Goal: Information Seeking & Learning: Learn about a topic

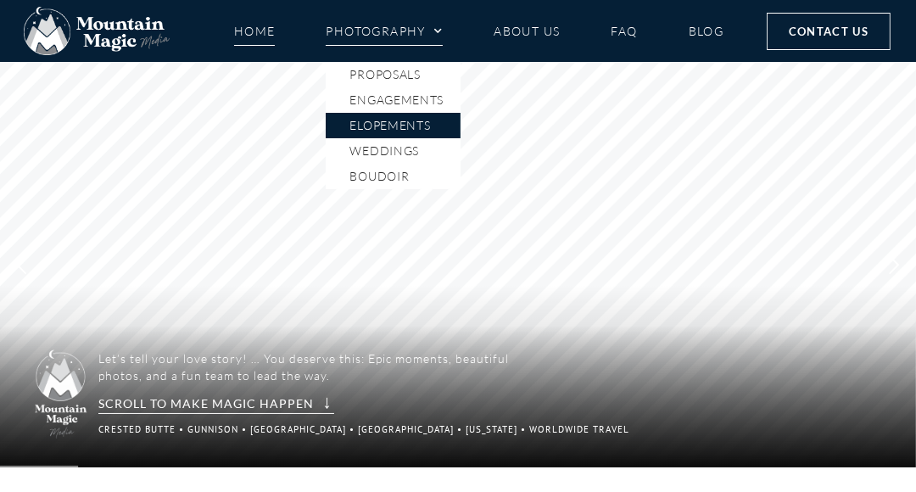
click at [383, 126] on link "Elopements" at bounding box center [393, 125] width 135 height 25
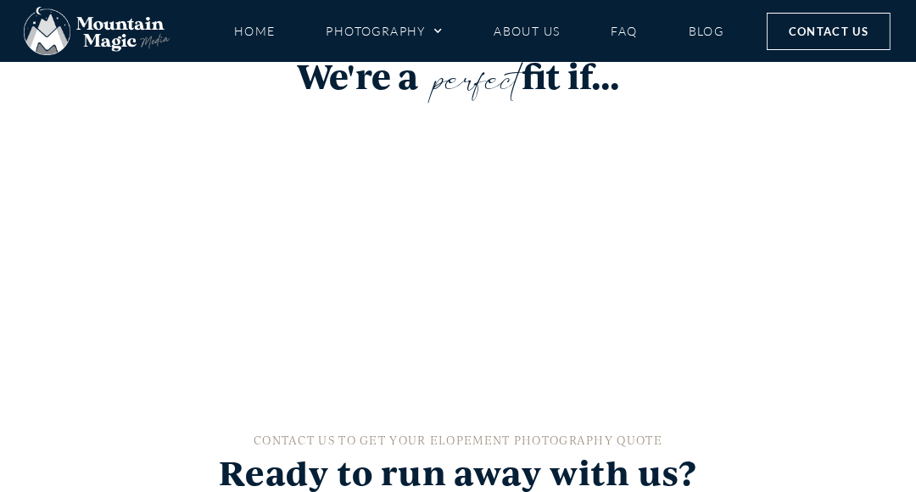
scroll to position [3161, 0]
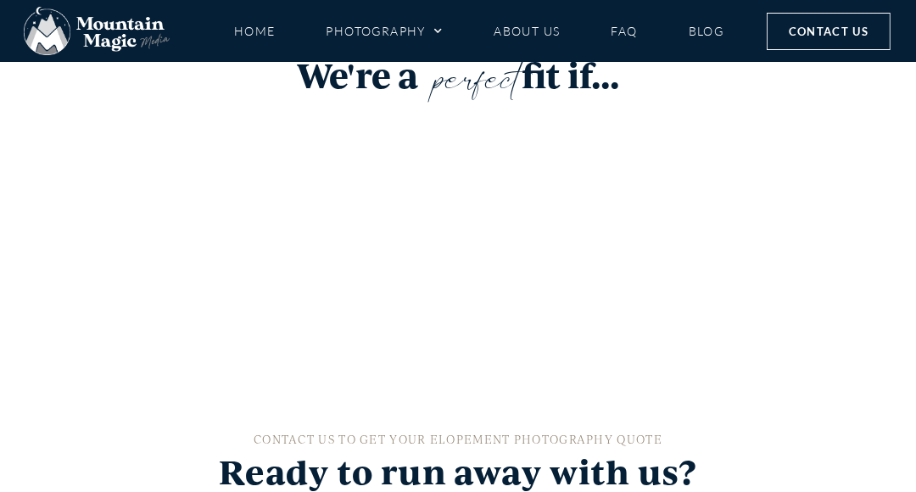
click at [710, 394] on span "Fall Adventure Elopement" at bounding box center [792, 433] width 219 height 78
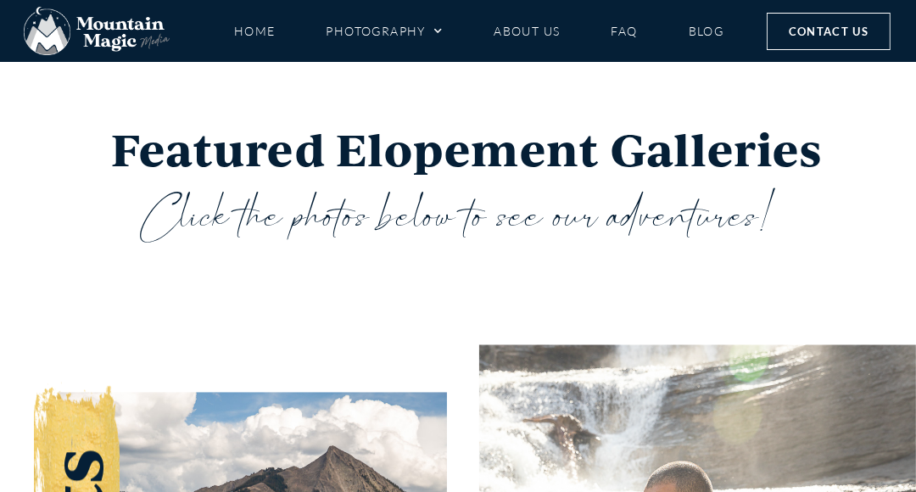
scroll to position [2809, 0]
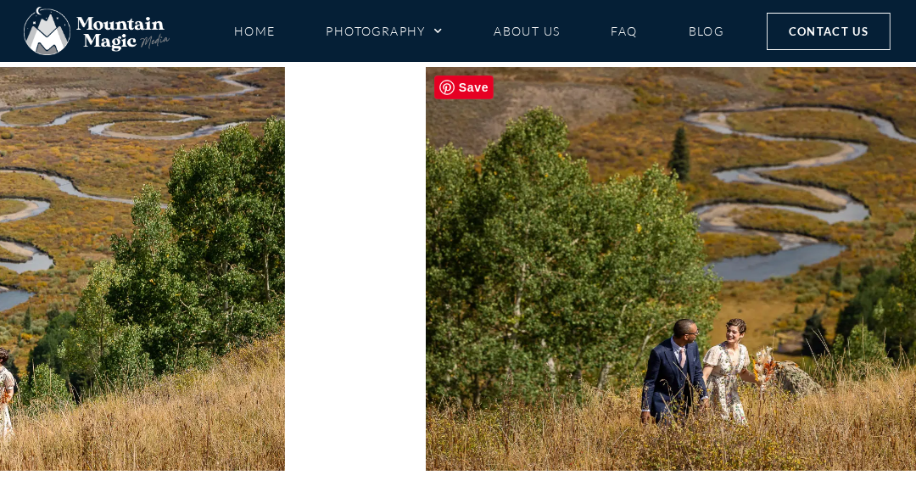
scroll to position [227, 0]
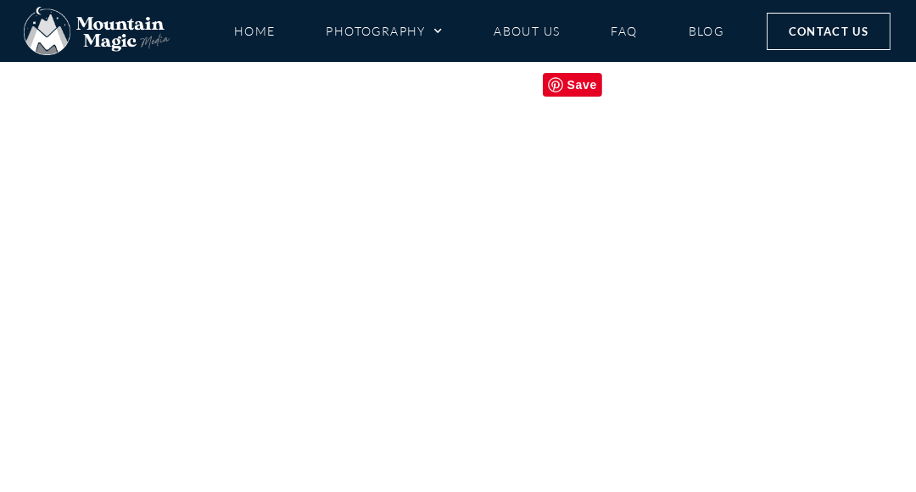
click at [858, 326] on img "25 / 78" at bounding box center [858, 266] width 269 height 404
